Goal: Communication & Community: Answer question/provide support

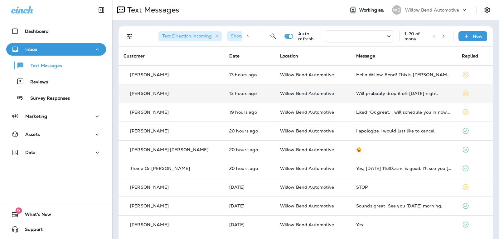
click at [404, 96] on td "Will probably drop it off [DATE] night." at bounding box center [404, 93] width 106 height 19
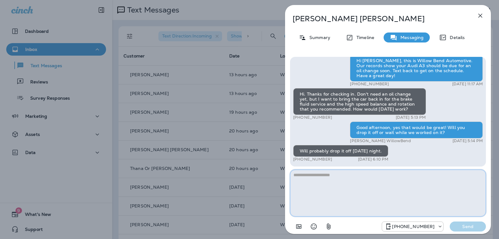
click at [333, 180] on textarea at bounding box center [388, 192] width 196 height 47
type textarea "*"
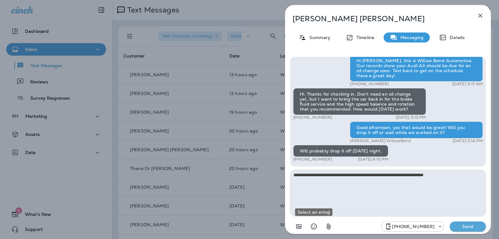
click at [310, 226] on button "Select an emoji" at bounding box center [314, 226] width 12 height 12
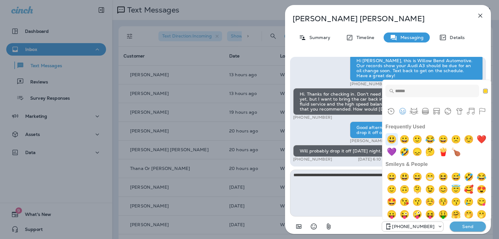
click at [394, 136] on img "smiley" at bounding box center [392, 139] width 12 height 12
type textarea "**********"
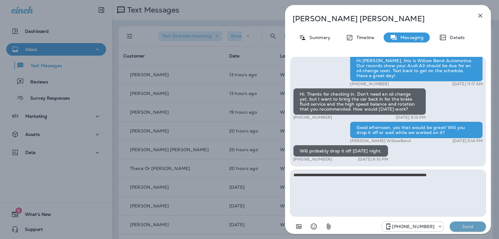
click at [465, 222] on button "Send" at bounding box center [468, 226] width 36 height 10
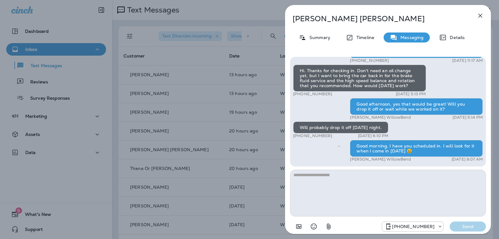
click at [479, 15] on icon "button" at bounding box center [480, 15] width 7 height 7
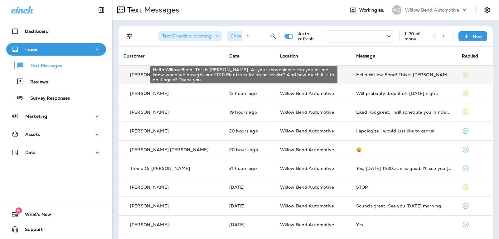
click at [417, 75] on div "Hello Willow Bend! This is [PERSON_NAME]. At your convenience can you let me kn…" at bounding box center [404, 74] width 96 height 5
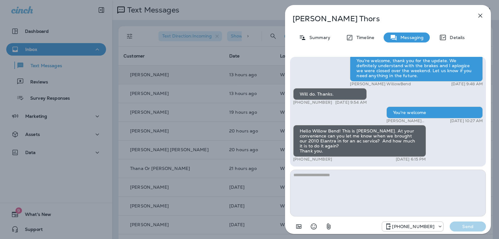
click at [334, 172] on textarea at bounding box center [388, 192] width 196 height 47
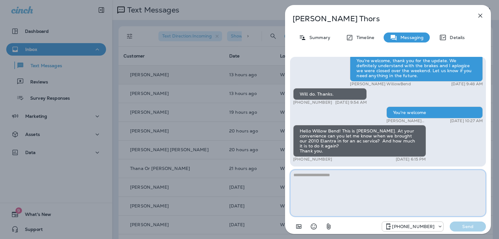
click at [316, 175] on textarea at bounding box center [388, 192] width 196 height 47
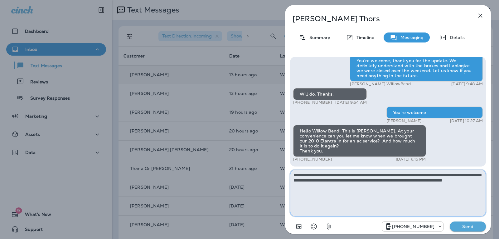
type textarea "**********"
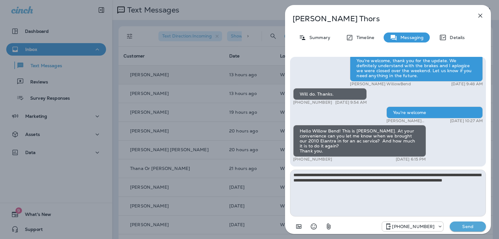
click at [469, 220] on div "[PHONE_NUMBER] Send" at bounding box center [388, 224] width 196 height 16
click at [468, 228] on p "Send" at bounding box center [468, 226] width 26 height 6
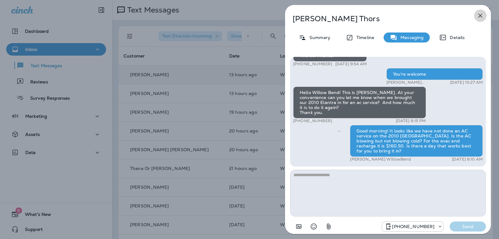
click at [483, 14] on icon "button" at bounding box center [480, 15] width 7 height 7
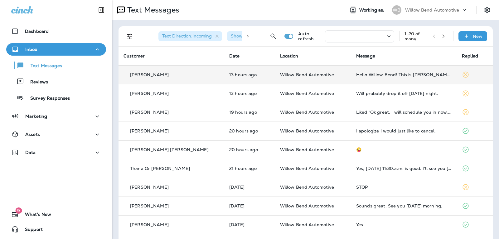
click at [340, 37] on div at bounding box center [359, 36] width 69 height 12
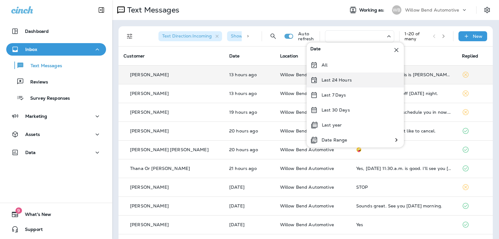
click at [335, 84] on div "Last 24 Hours" at bounding box center [355, 79] width 97 height 15
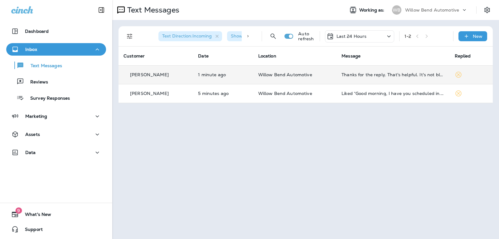
click at [404, 77] on td "Thanks for the reply. That's helpful. It's not blowing cold. It's my son's car …" at bounding box center [393, 74] width 113 height 19
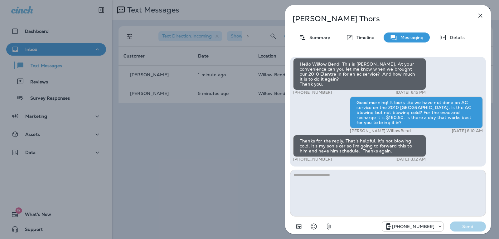
click at [312, 174] on textarea at bounding box center [388, 192] width 196 height 47
click at [316, 225] on icon "Select an emoji" at bounding box center [314, 226] width 6 height 6
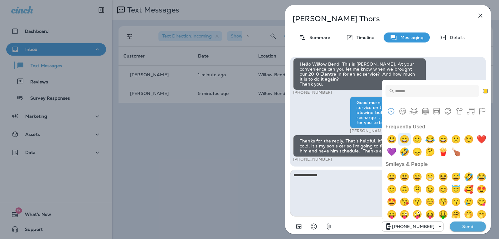
click at [408, 141] on img "grinning" at bounding box center [405, 139] width 12 height 12
type textarea "**********"
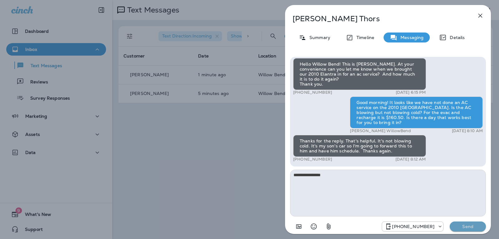
click at [463, 227] on p "Send" at bounding box center [468, 226] width 26 height 6
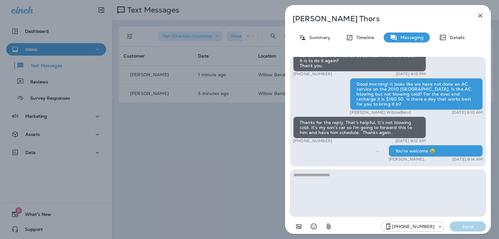
click at [481, 16] on icon "button" at bounding box center [481, 16] width 4 height 4
